Goal: Check status: Check status

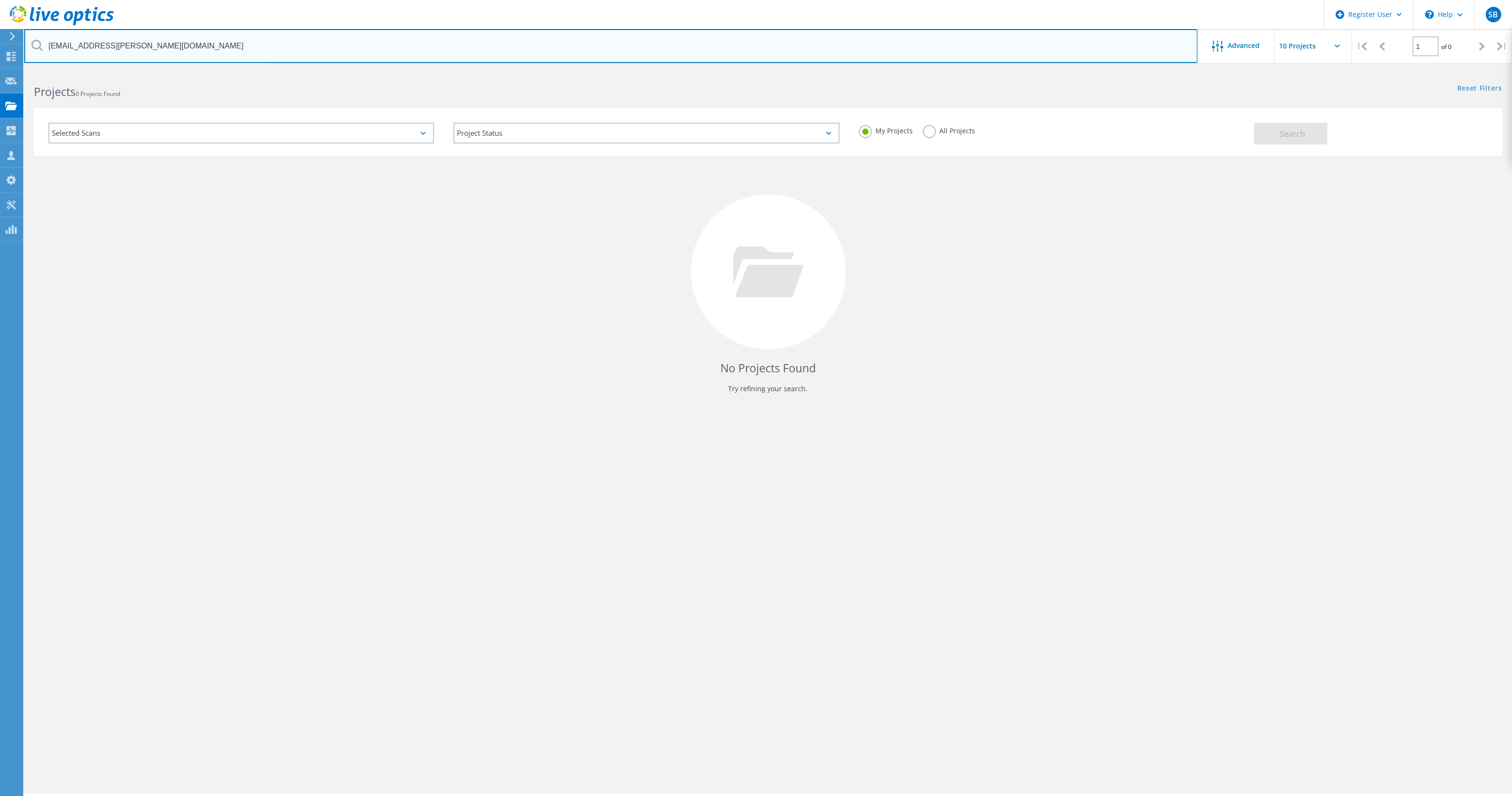
click at [292, 49] on input "timkrebs@michelman.com" at bounding box center [611, 46] width 1173 height 34
drag, startPoint x: 292, startPoint y: 49, endPoint x: -2, endPoint y: 51, distance: 294.0
click at [0, 51] on html "Register User \n Help Explore Helpful Articles Contact Support SB Dell User Seb…" at bounding box center [756, 411] width 1512 height 823
paste input "steve.williams@vcf"
type input "[PERSON_NAME][EMAIL_ADDRESS][PERSON_NAME][DOMAIN_NAME]"
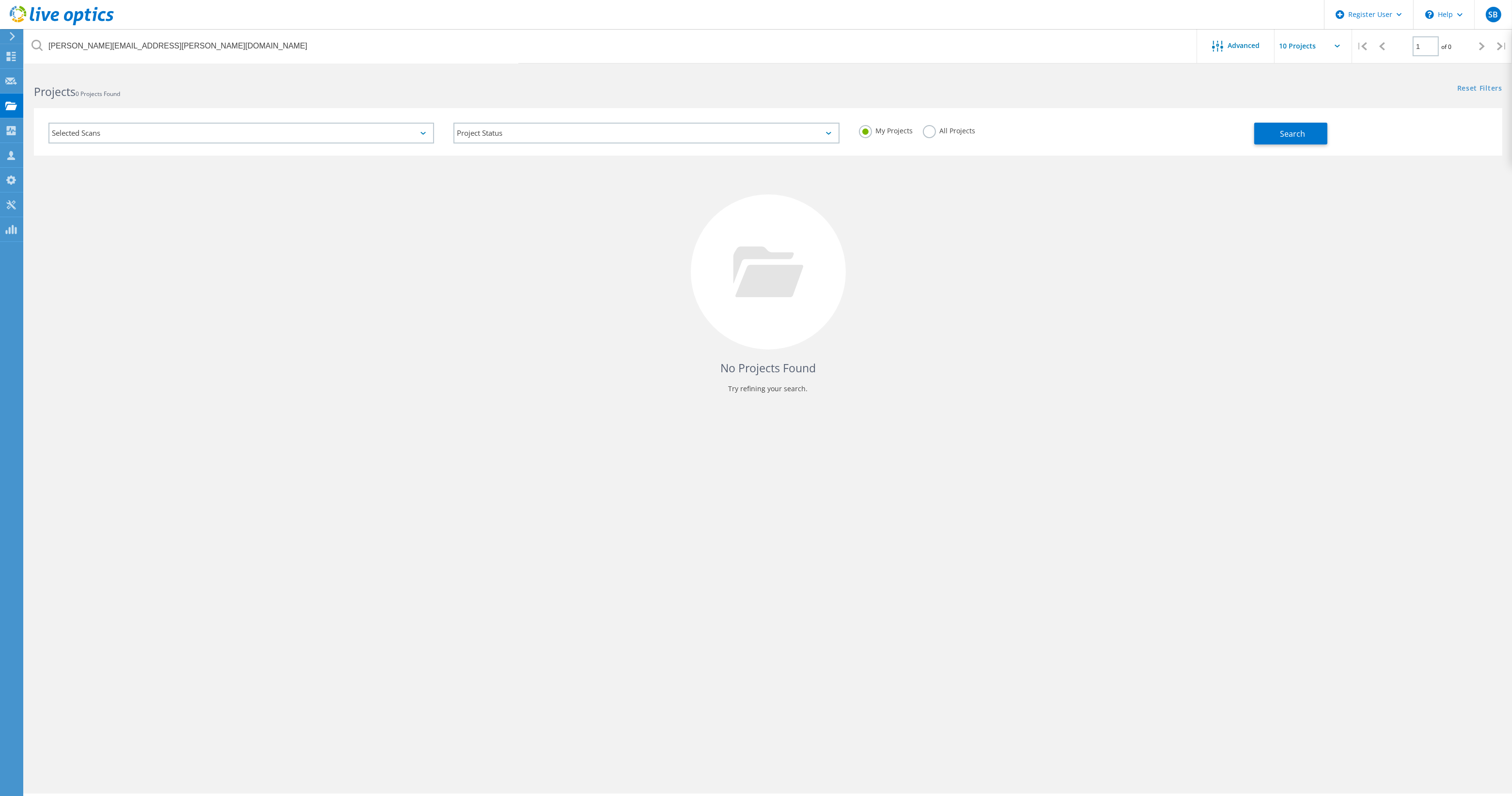
click at [934, 128] on label "All Projects" at bounding box center [949, 130] width 53 height 9
click at [0, 0] on input "All Projects" at bounding box center [0, 0] width 0 height 0
click at [1263, 132] on button "Search" at bounding box center [1291, 134] width 73 height 22
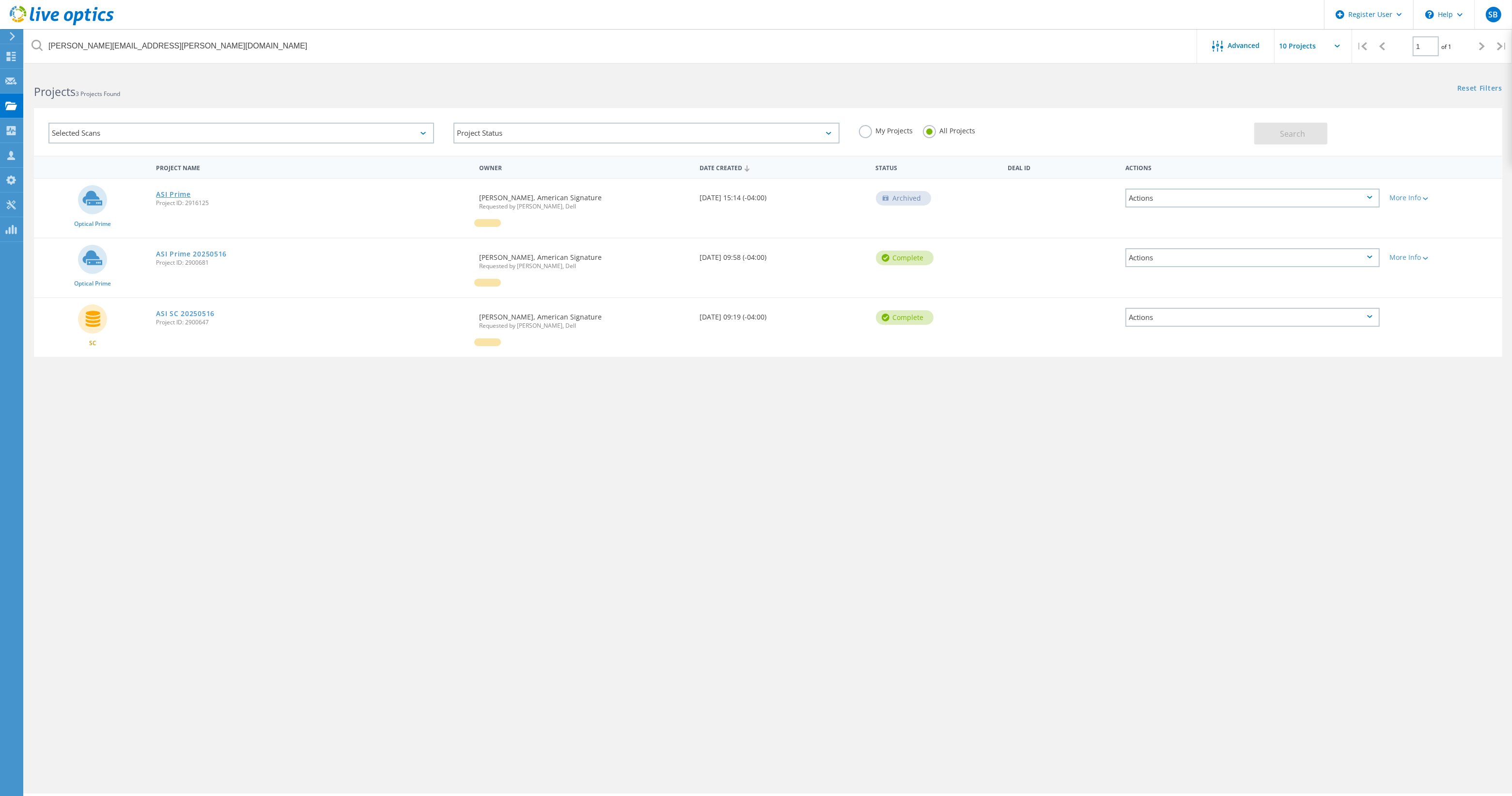
click at [181, 191] on link "ASI Prime" at bounding box center [173, 194] width 35 height 7
click at [178, 191] on link "ASI Prime" at bounding box center [173, 194] width 35 height 7
